Goal: Information Seeking & Learning: Check status

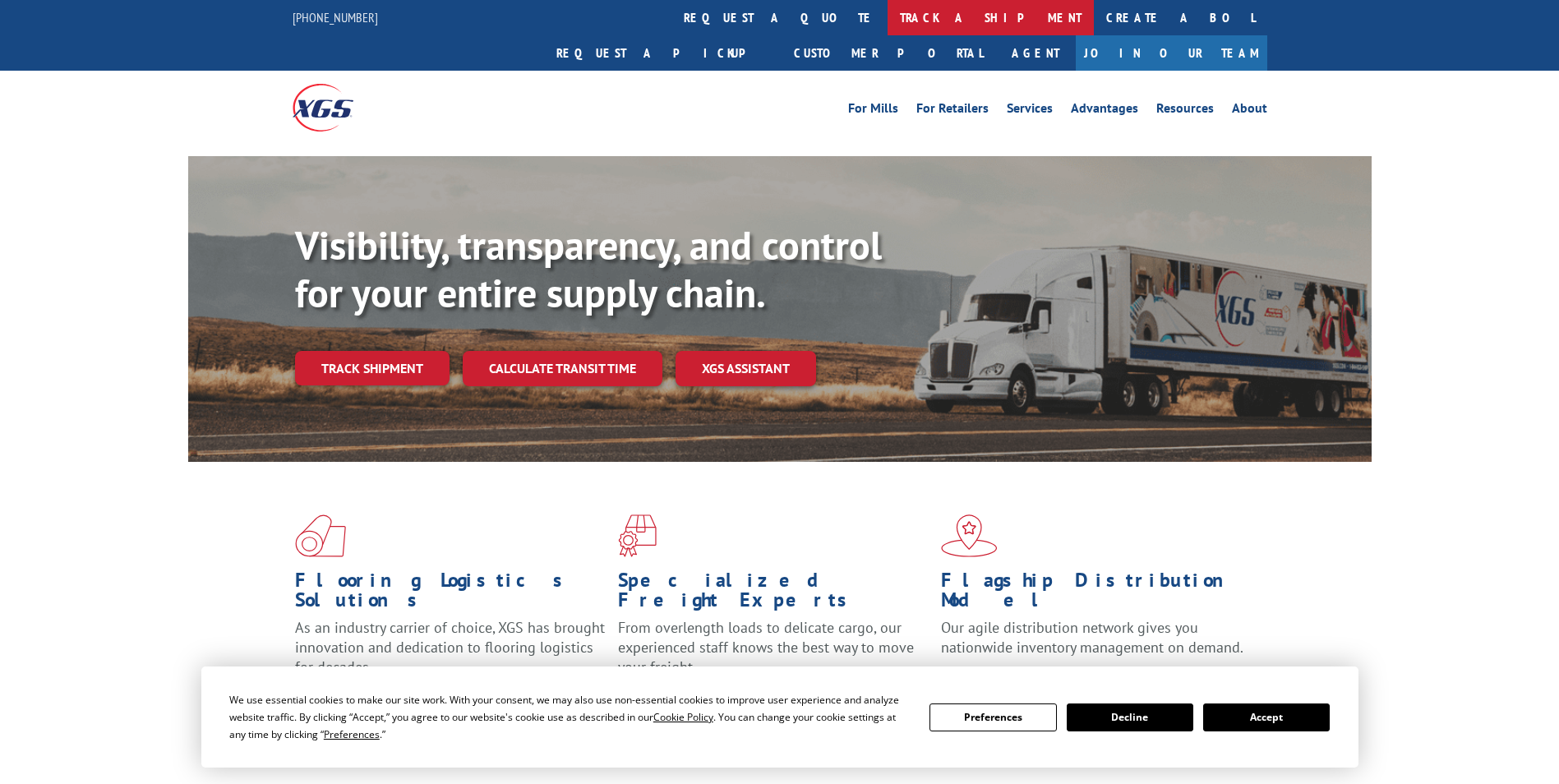
drag, startPoint x: 714, startPoint y: 56, endPoint x: 742, endPoint y: 31, distance: 37.5
click at [714, 71] on div "For [PERSON_NAME] For Retailers Services Advantages Resources About For [PERSON…" at bounding box center [780, 106] width 975 height 73
click at [888, 31] on link "track a shipment" at bounding box center [991, 17] width 206 height 35
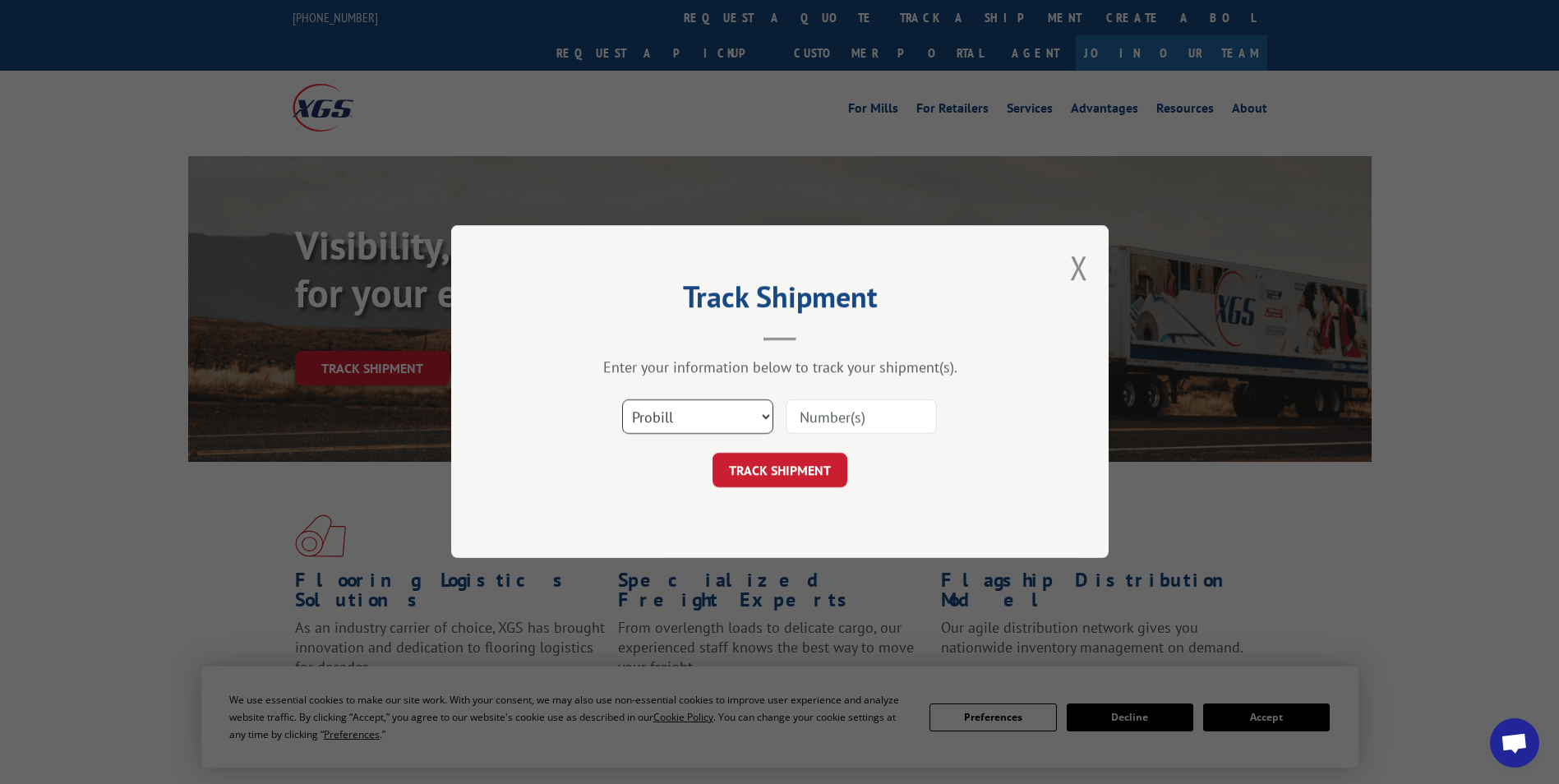
click at [770, 406] on select "Select category... Probill BOL PO" at bounding box center [698, 417] width 151 height 35
select select "bol"
click at [622, 400] on select "Select category... Probill BOL PO" at bounding box center [698, 417] width 151 height 35
click at [883, 412] on input at bounding box center [861, 417] width 151 height 35
paste input "2862040"
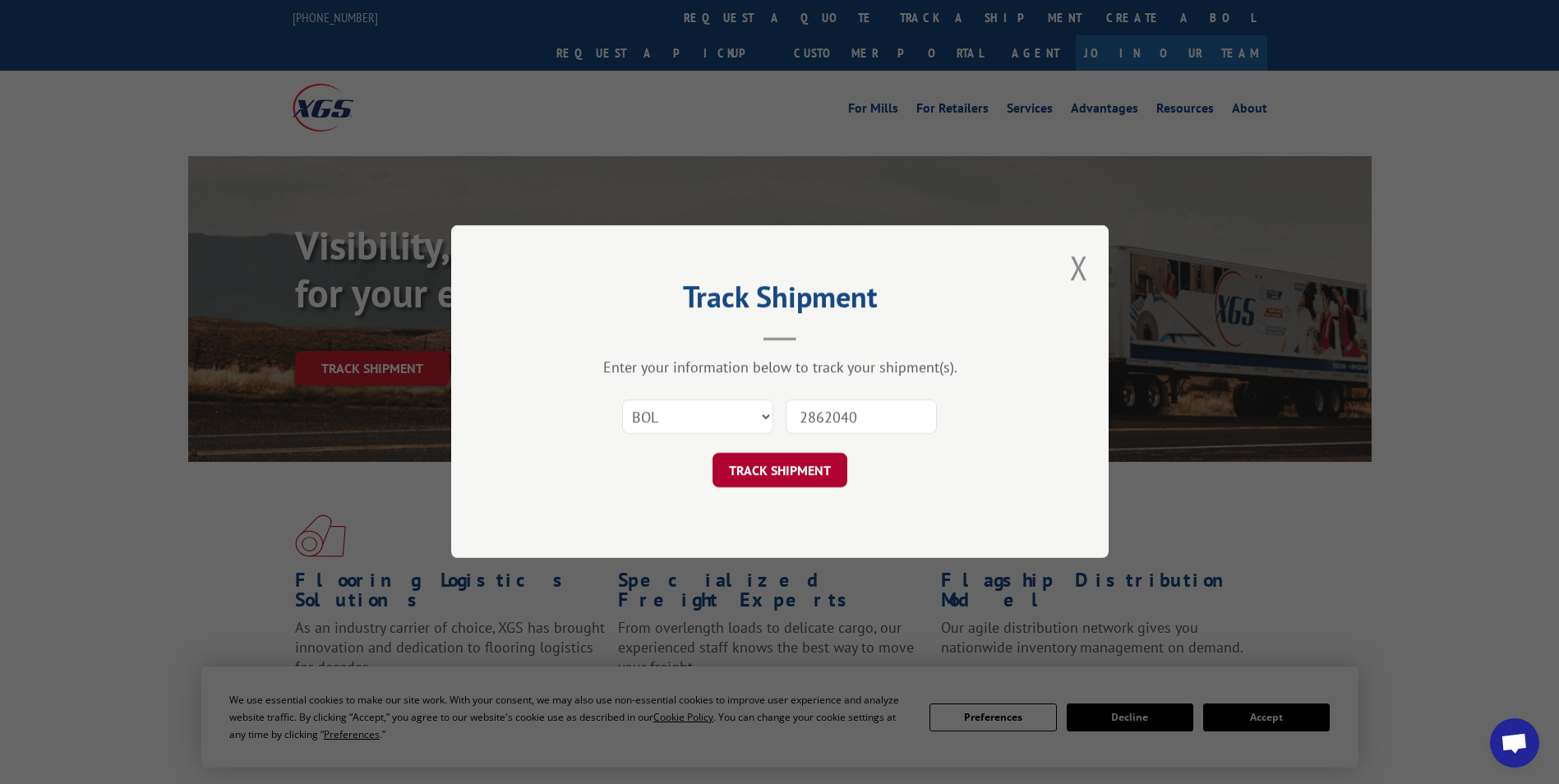
type input "2862040"
click at [766, 457] on button "TRACK SHIPMENT" at bounding box center [780, 471] width 134 height 35
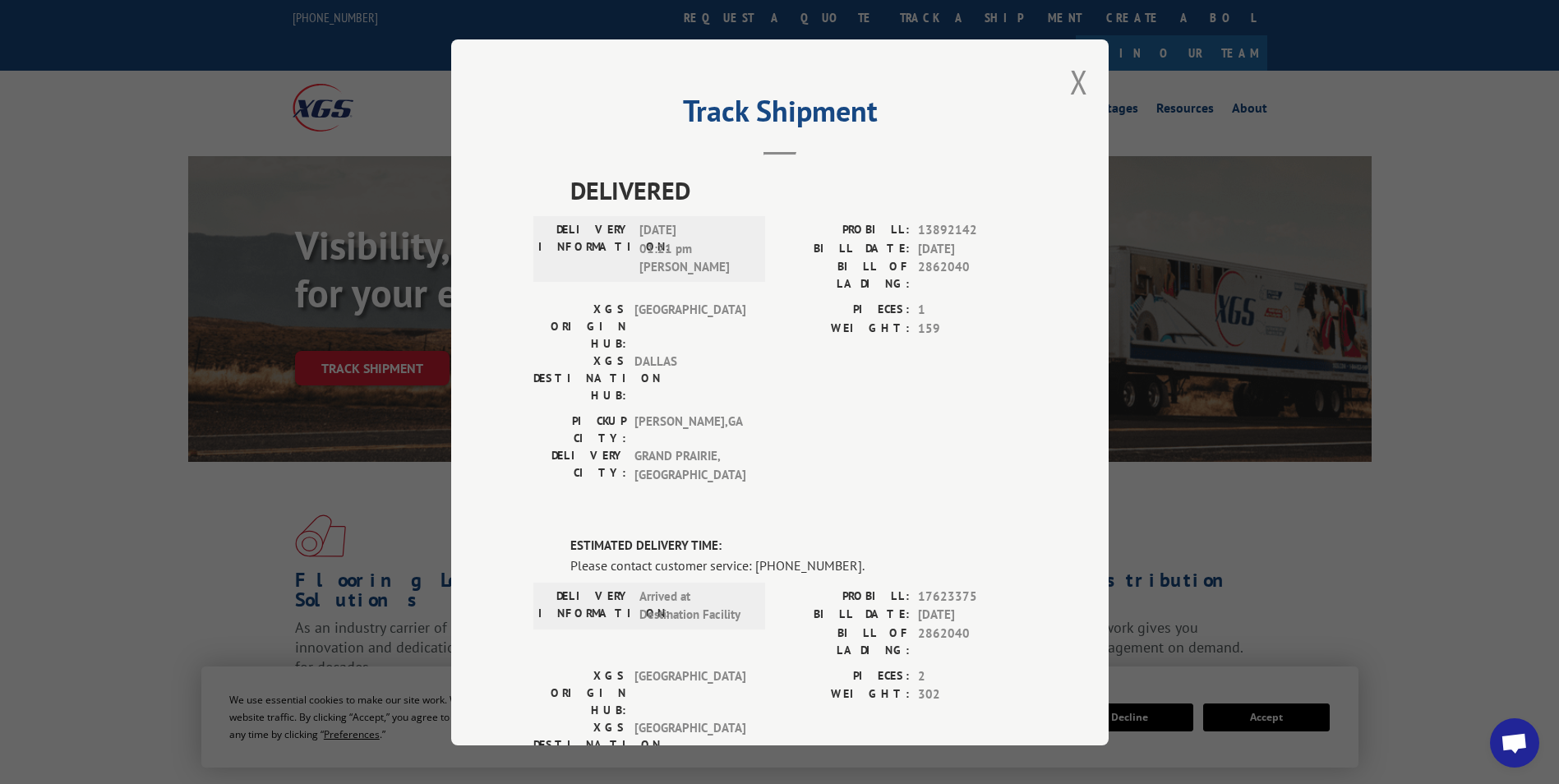
scroll to position [271, 0]
